Goal: Task Accomplishment & Management: Use online tool/utility

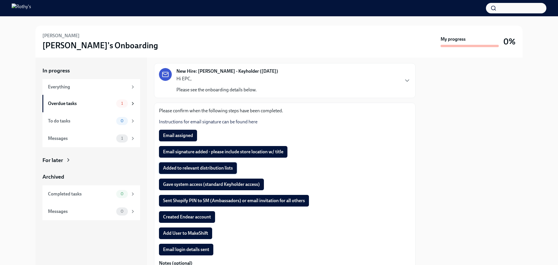
scroll to position [29, 0]
click at [179, 137] on span "Email assigned" at bounding box center [178, 135] width 30 height 6
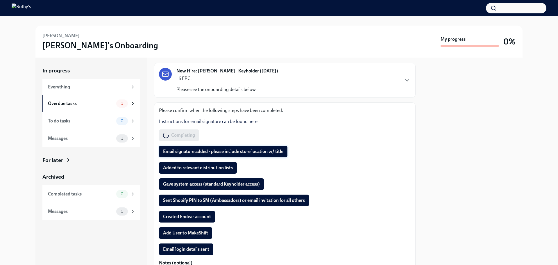
click at [180, 151] on span "Email signature added - please include store location w/ title" at bounding box center [223, 151] width 120 height 6
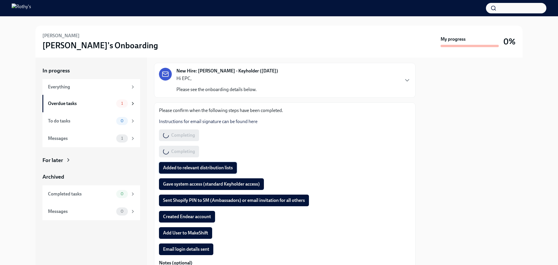
click at [180, 164] on button "Added to relevant distribution lists" at bounding box center [198, 168] width 78 height 12
click at [180, 183] on span "Gave system access (standard Keyholder access)" at bounding box center [211, 184] width 97 height 6
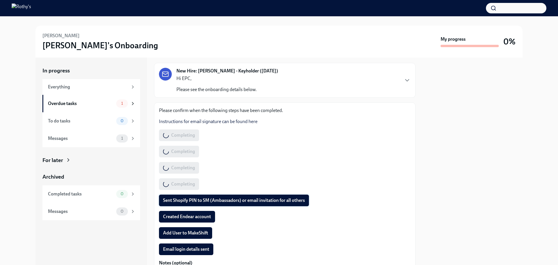
click at [179, 200] on span "Sent Shopify PIN to SM (Ambassadors) or email invitation for all others" at bounding box center [234, 200] width 142 height 6
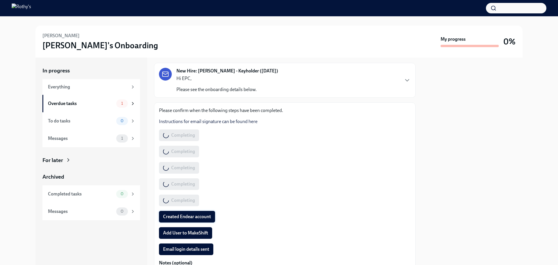
click at [180, 219] on span "Created Endear account" at bounding box center [187, 217] width 48 height 6
click at [180, 232] on span "Add User to MakeShift" at bounding box center [185, 233] width 45 height 6
click at [180, 252] on span "Email login details sent" at bounding box center [186, 249] width 46 height 6
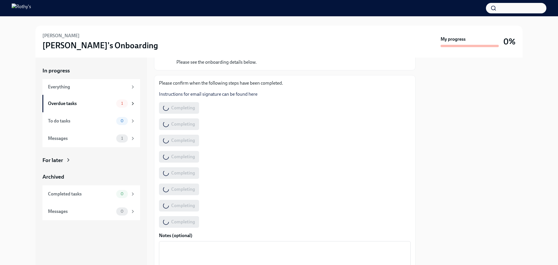
scroll to position [87, 0]
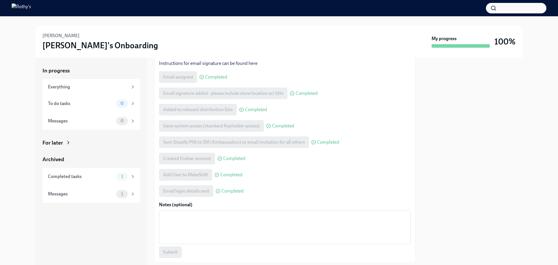
click at [453, 85] on div at bounding box center [473, 161] width 100 height 207
